Goal: Check status: Check status

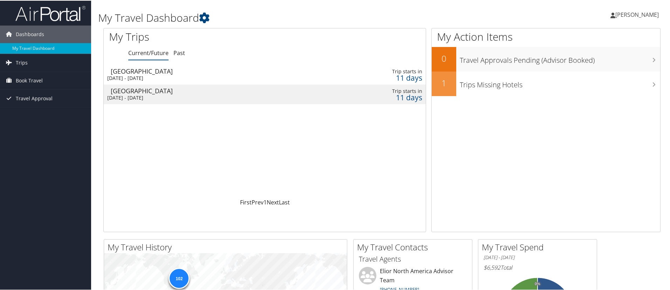
click at [130, 88] on div "Houston" at bounding box center [210, 90] width 198 height 6
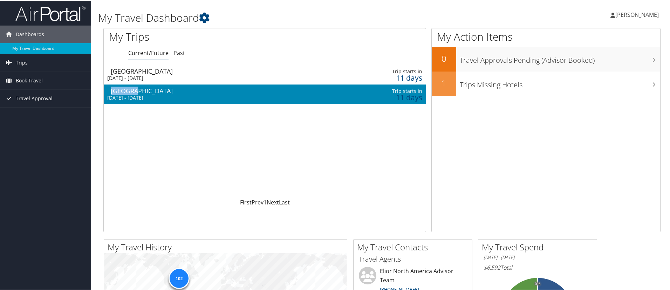
click at [130, 88] on div "Houston" at bounding box center [210, 90] width 198 height 6
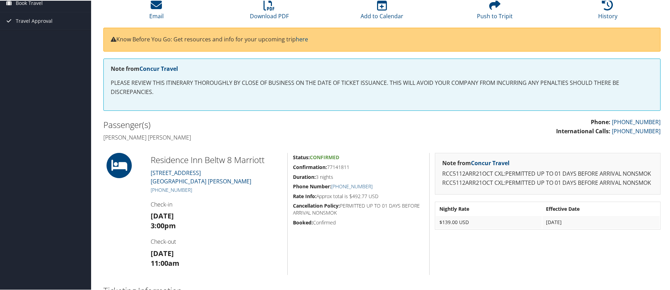
scroll to position [210, 0]
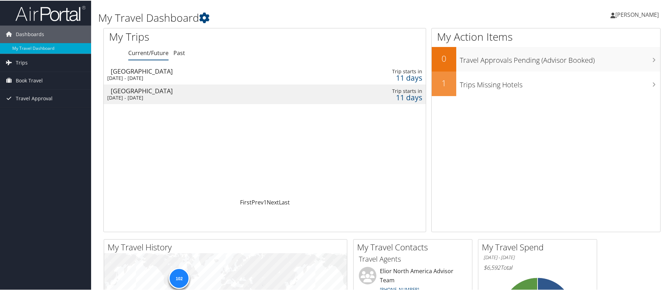
click at [150, 73] on div "Houston" at bounding box center [210, 70] width 198 height 6
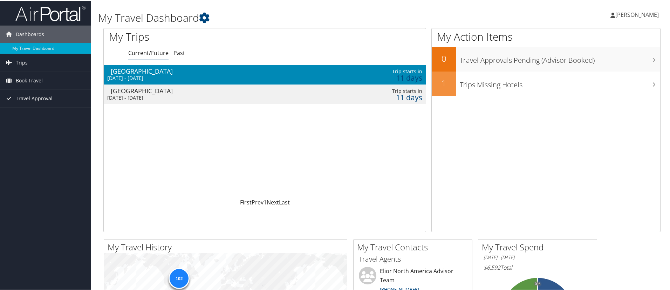
click at [150, 73] on div "Houston" at bounding box center [210, 70] width 198 height 6
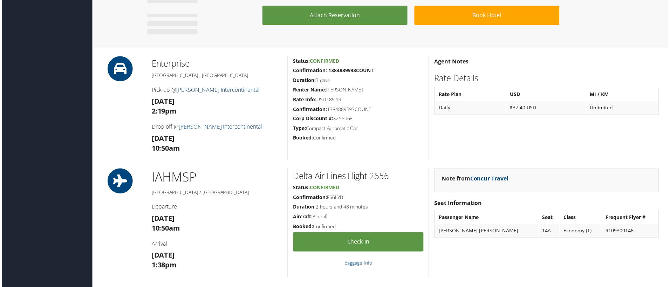
scroll to position [473, 0]
